Goal: Task Accomplishment & Management: Manage account settings

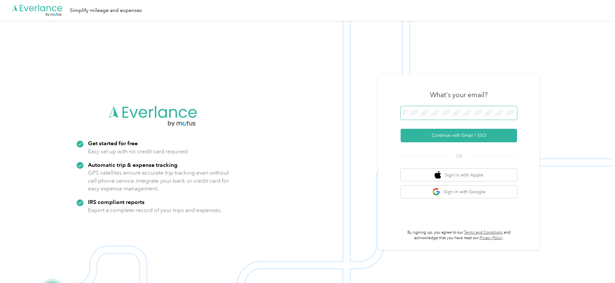
click at [400, 129] on button "Continue with Email / SSO" at bounding box center [458, 136] width 116 height 14
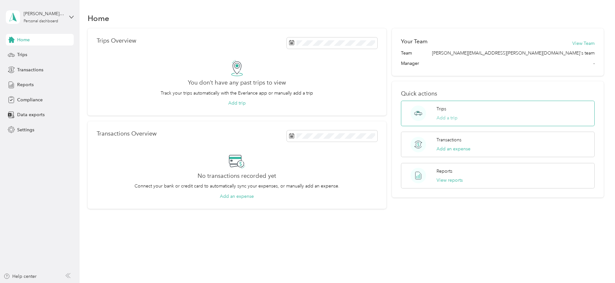
click at [443, 118] on button "Add a trip" at bounding box center [446, 118] width 21 height 7
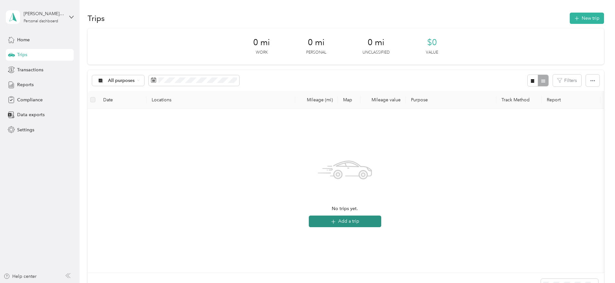
click at [342, 221] on button "Add a trip" at bounding box center [345, 222] width 72 height 12
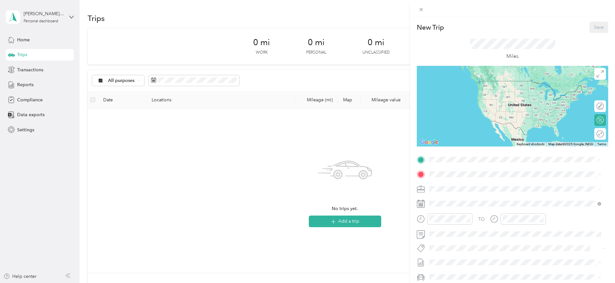
click at [41, 44] on div "New Trip Save This trip cannot be edited because it is either under review, app…" at bounding box center [307, 141] width 615 height 283
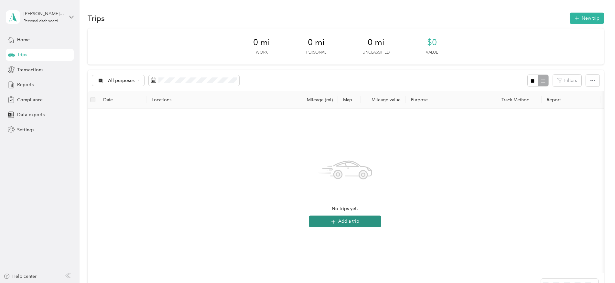
click at [358, 222] on button "Add a trip" at bounding box center [345, 222] width 72 height 12
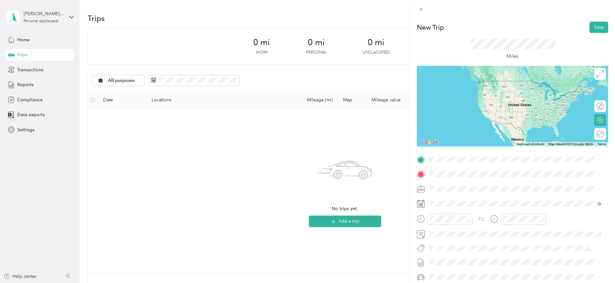
click at [355, 249] on div "New Trip Save This trip cannot be edited because it is either under review, app…" at bounding box center [307, 141] width 615 height 283
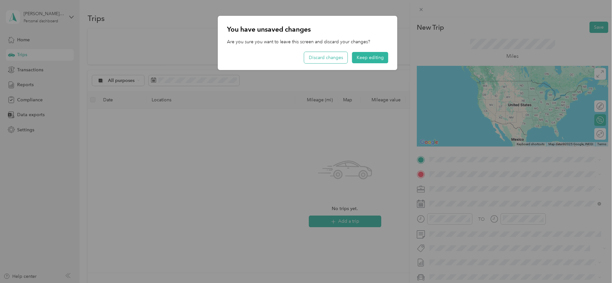
click at [325, 60] on button "Discard changes" at bounding box center [325, 57] width 43 height 11
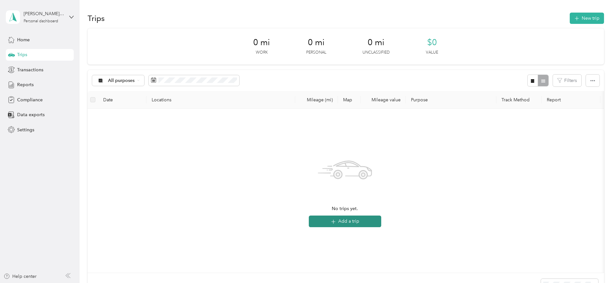
click at [381, 218] on button "Add a trip" at bounding box center [345, 222] width 72 height 12
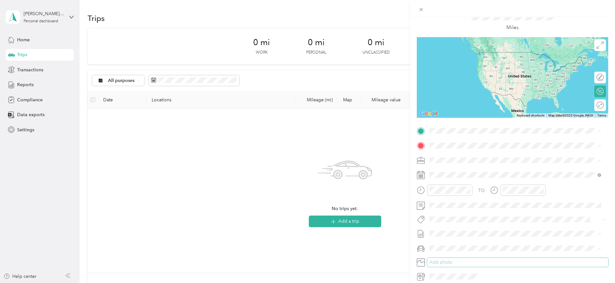
scroll to position [56, 0]
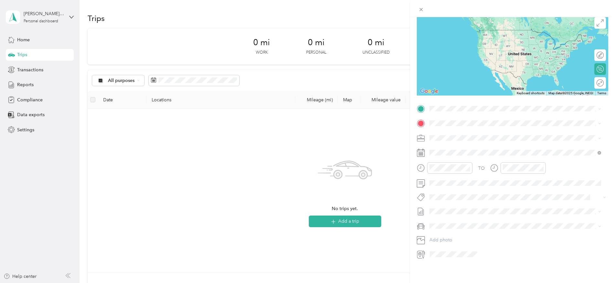
click at [443, 198] on div "TO Add photo" at bounding box center [512, 182] width 191 height 156
click at [445, 197] on span at bounding box center [517, 197] width 181 height 9
click at [444, 283] on div "New Trip Save This trip cannot be edited because it is either under review, app…" at bounding box center [305, 283] width 611 height 0
click at [337, 143] on div "New Trip Save This trip cannot be edited because it is either under review, app…" at bounding box center [307, 141] width 615 height 283
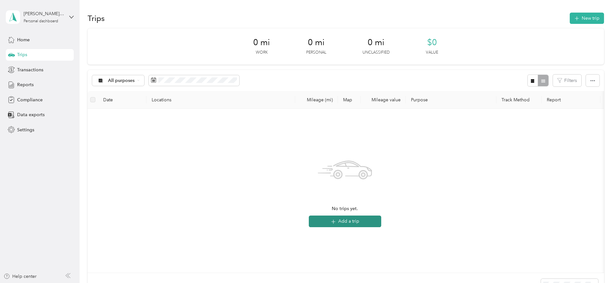
click at [358, 222] on button "Add a trip" at bounding box center [345, 222] width 72 height 12
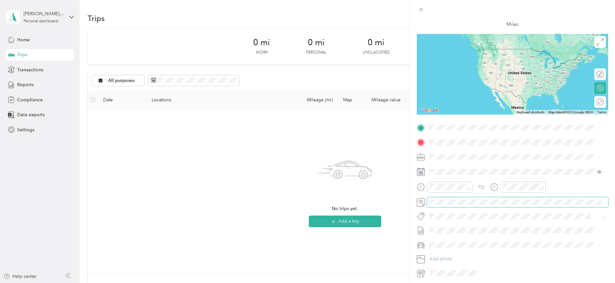
scroll to position [0, 0]
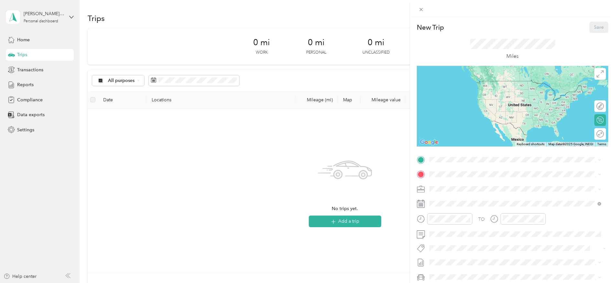
click at [410, 128] on form "New Trip Save This trip cannot be edited because it is either under review, app…" at bounding box center [512, 166] width 205 height 289
click at [402, 130] on div "New Trip Save This trip cannot be edited because it is either under review, app…" at bounding box center [307, 141] width 615 height 283
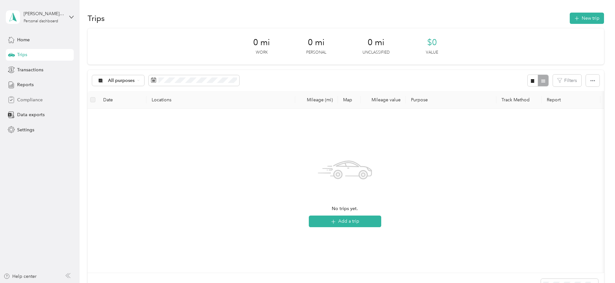
click at [27, 95] on div "Compliance" at bounding box center [40, 100] width 68 height 12
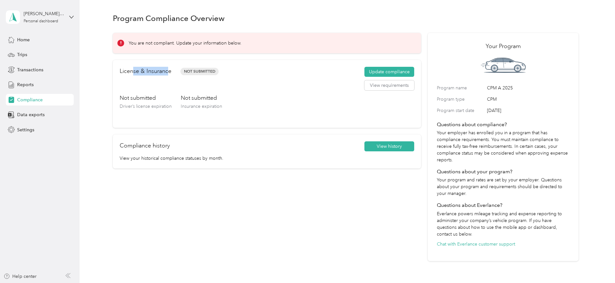
drag, startPoint x: 133, startPoint y: 73, endPoint x: 169, endPoint y: 73, distance: 36.2
click at [169, 73] on h2 "License & Insurance" at bounding box center [146, 71] width 52 height 9
drag, startPoint x: 169, startPoint y: 73, endPoint x: 185, endPoint y: 104, distance: 34.4
click at [184, 104] on span "Insurance expiration" at bounding box center [201, 106] width 41 height 5
click at [374, 72] on button "Update compliance" at bounding box center [389, 72] width 50 height 10
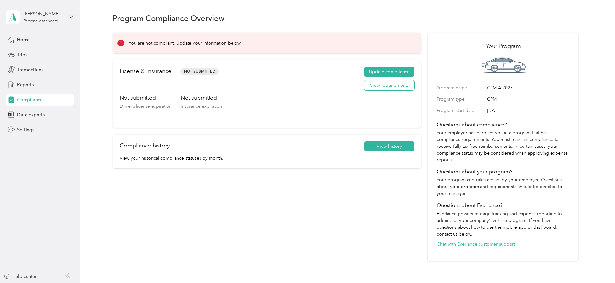
click at [381, 85] on button "View requirements" at bounding box center [389, 85] width 50 height 10
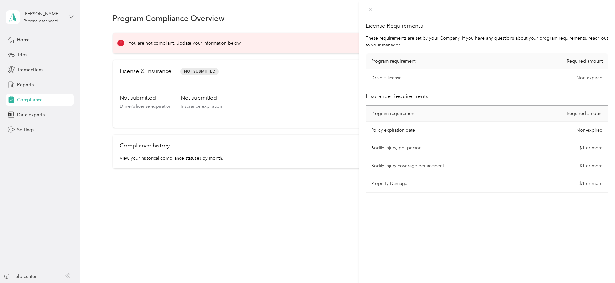
click at [263, 215] on div "License Requirements These requirements are set by your Company. If you have an…" at bounding box center [307, 141] width 615 height 283
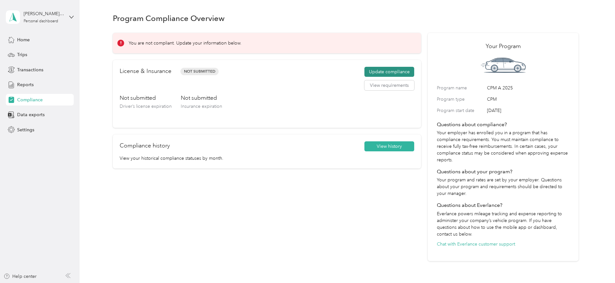
click at [386, 72] on button "Update compliance" at bounding box center [389, 72] width 50 height 10
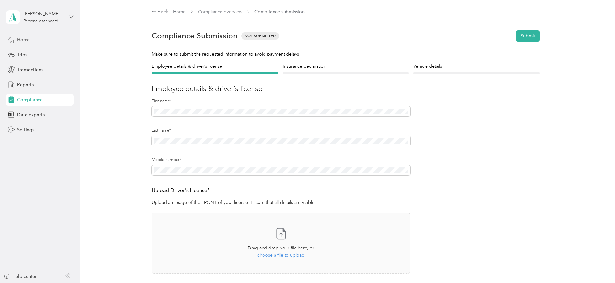
click at [20, 39] on span "Home" at bounding box center [23, 40] width 13 height 7
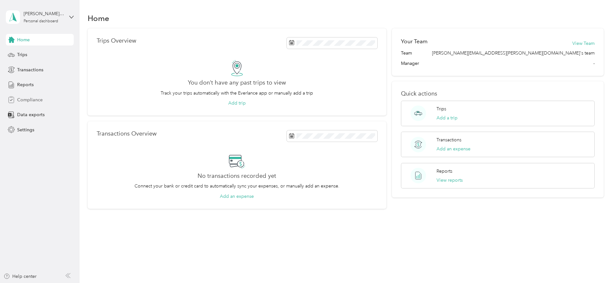
click at [32, 96] on div "Compliance" at bounding box center [40, 100] width 68 height 12
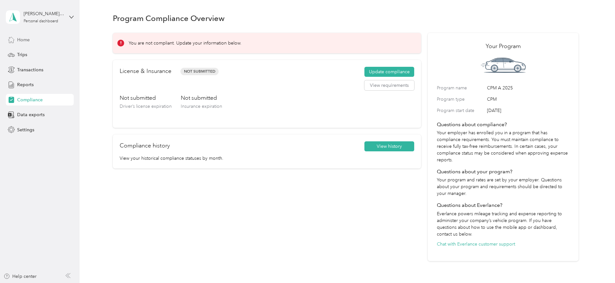
click at [21, 41] on span "Home" at bounding box center [23, 40] width 13 height 7
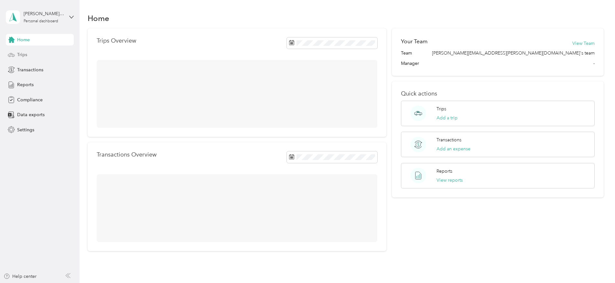
drag, startPoint x: 25, startPoint y: 55, endPoint x: 79, endPoint y: 79, distance: 58.7
click at [26, 55] on span "Trips" at bounding box center [22, 54] width 10 height 7
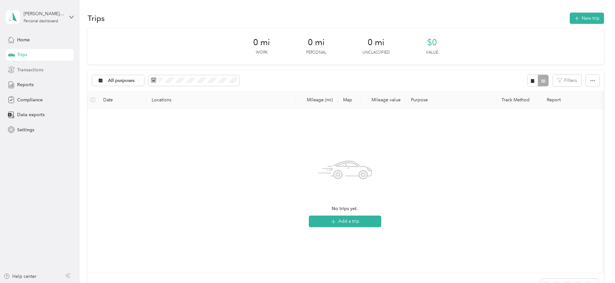
click at [36, 71] on span "Transactions" at bounding box center [30, 70] width 26 height 7
